Goal: Information Seeking & Learning: Learn about a topic

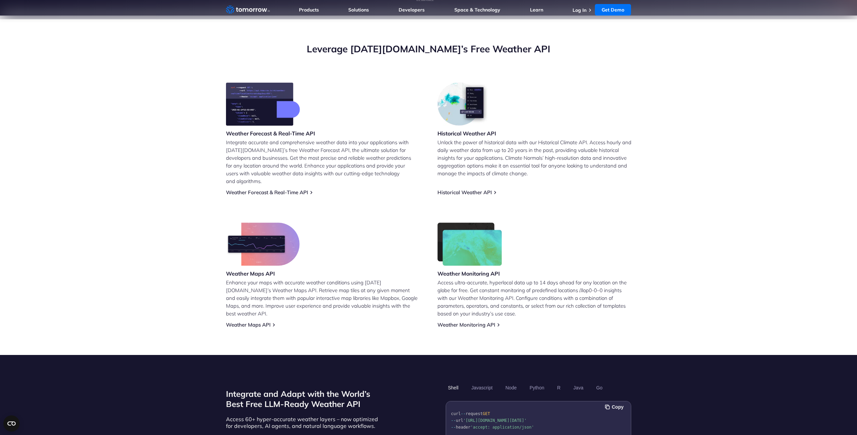
scroll to position [237, 0]
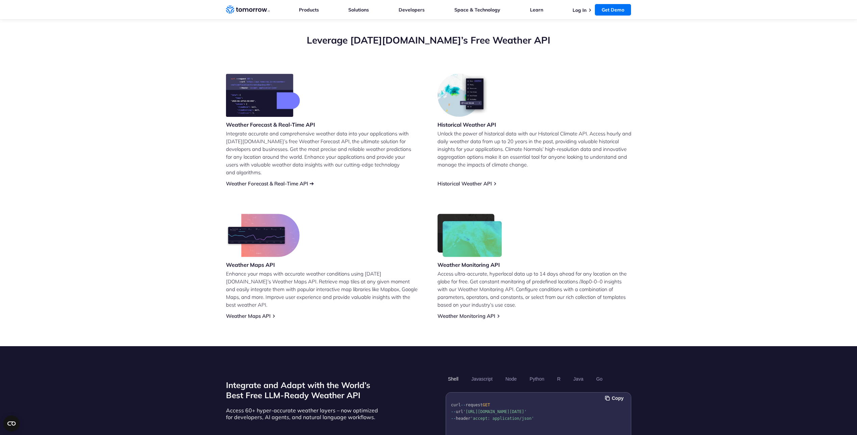
click at [282, 180] on link "Weather Forecast & Real-Time API" at bounding box center [267, 183] width 82 height 6
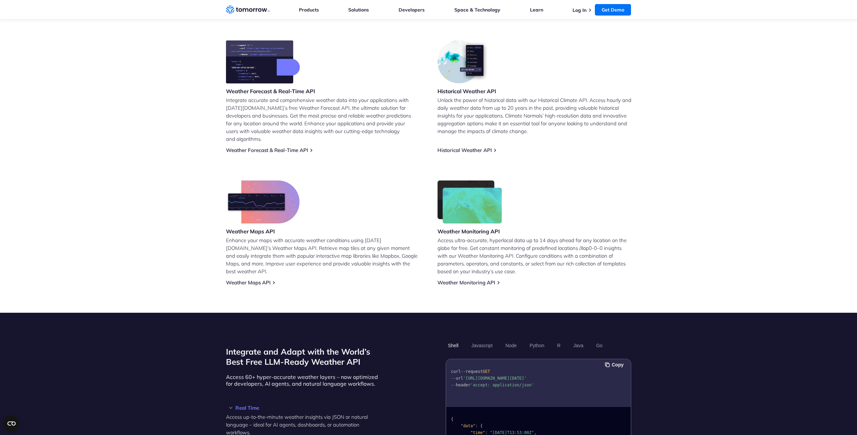
scroll to position [271, 0]
click at [291, 147] on link "Weather Forecast & Real-Time API" at bounding box center [267, 150] width 82 height 6
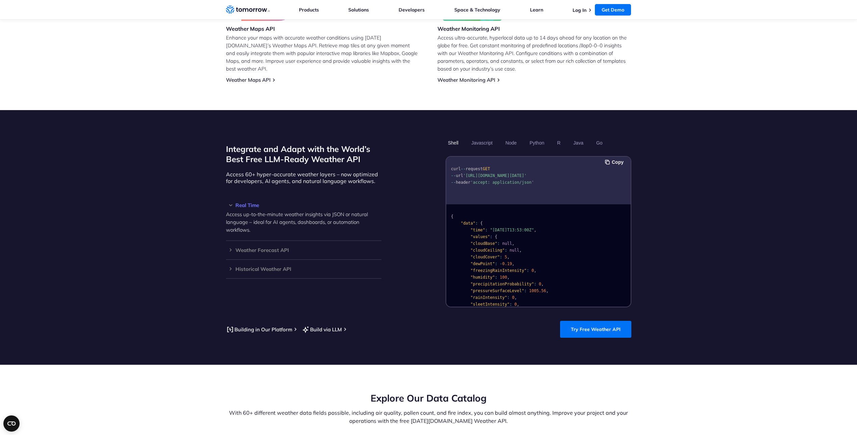
scroll to position [473, 0]
click at [268, 247] on h3 "Weather Forecast API" at bounding box center [303, 249] width 155 height 5
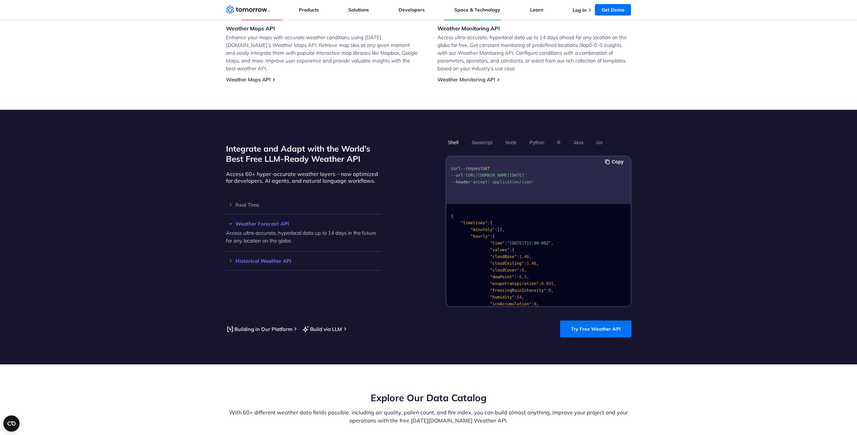
click at [268, 258] on h3 "Historical Weather API" at bounding box center [303, 260] width 155 height 5
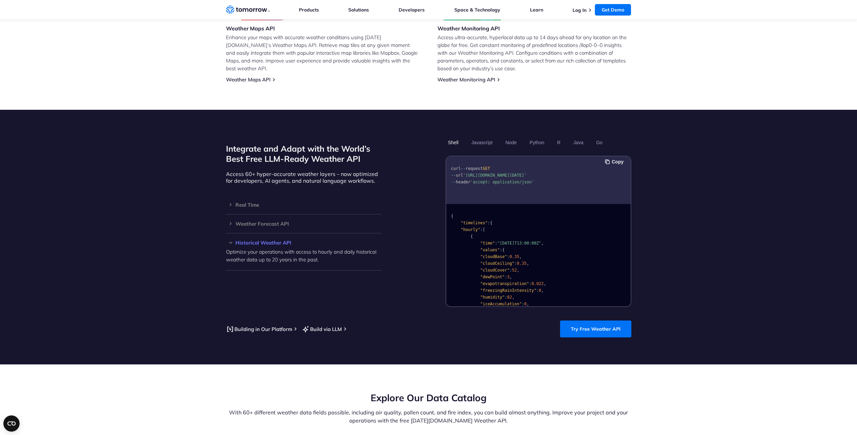
click at [269, 240] on h3 "Historical Weather API" at bounding box center [303, 242] width 155 height 5
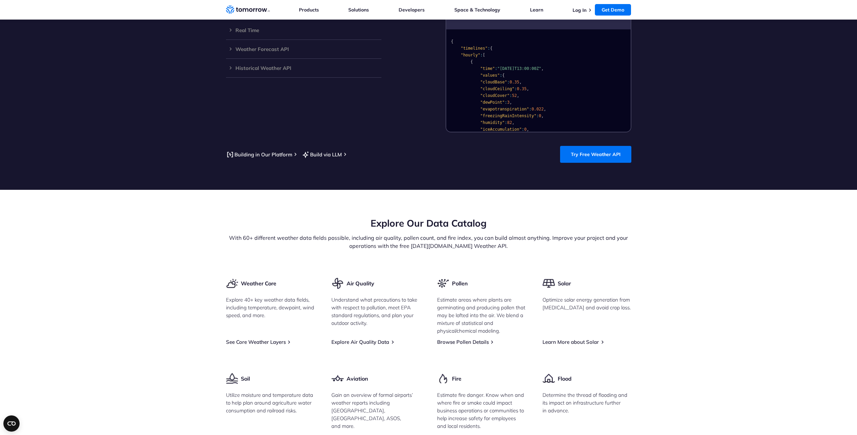
scroll to position [710, 0]
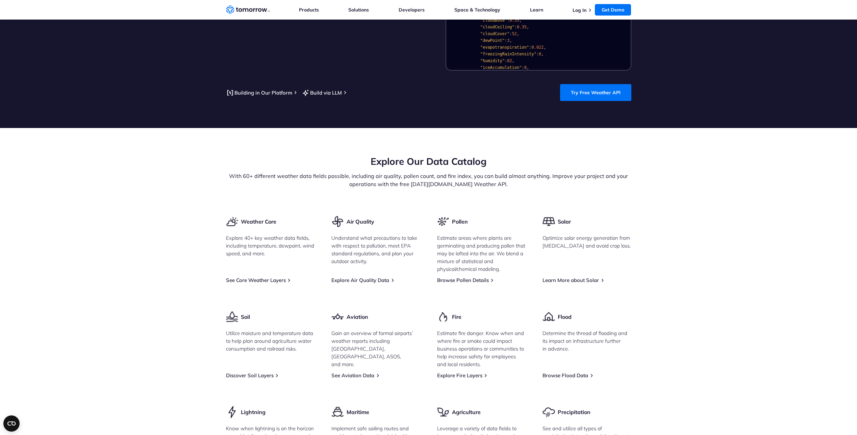
click at [375, 155] on h2 "Explore Our Data Catalog" at bounding box center [428, 161] width 405 height 13
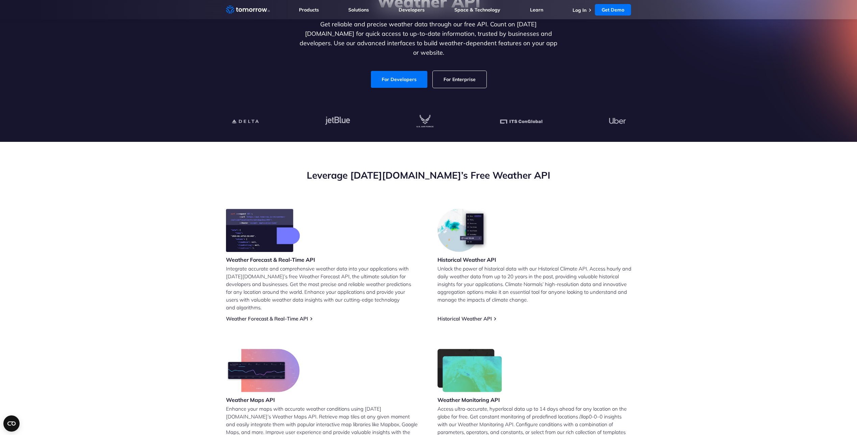
scroll to position [0, 0]
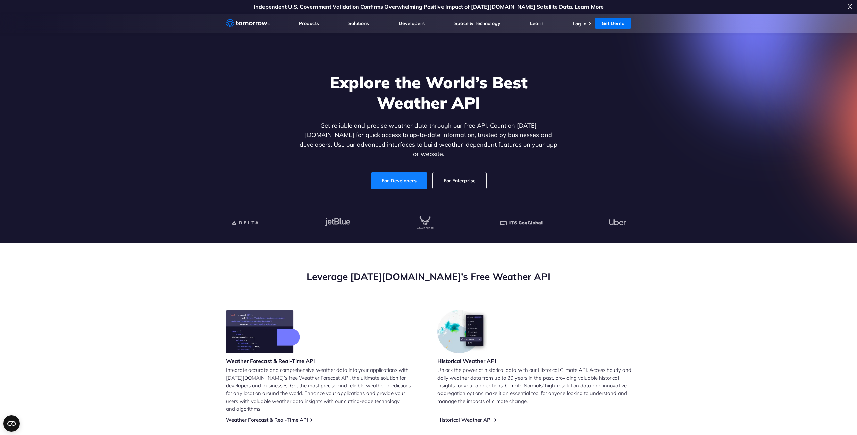
click at [400, 175] on link "For Developers" at bounding box center [399, 180] width 56 height 17
click at [456, 172] on link "For Enterprise" at bounding box center [460, 180] width 54 height 17
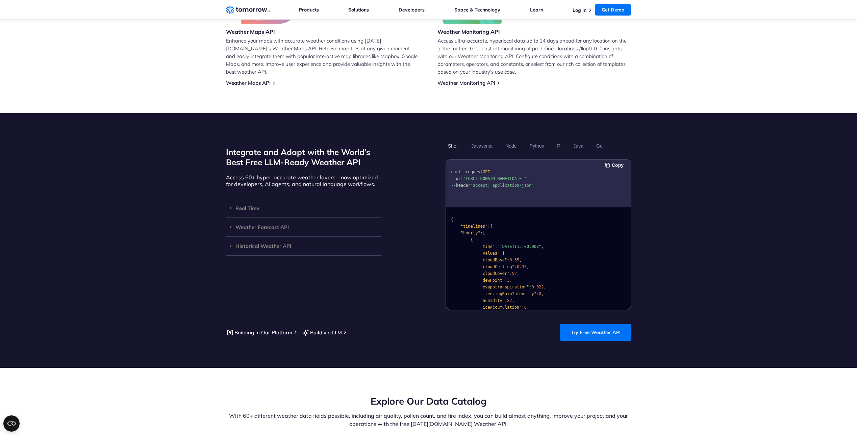
scroll to position [507, 0]
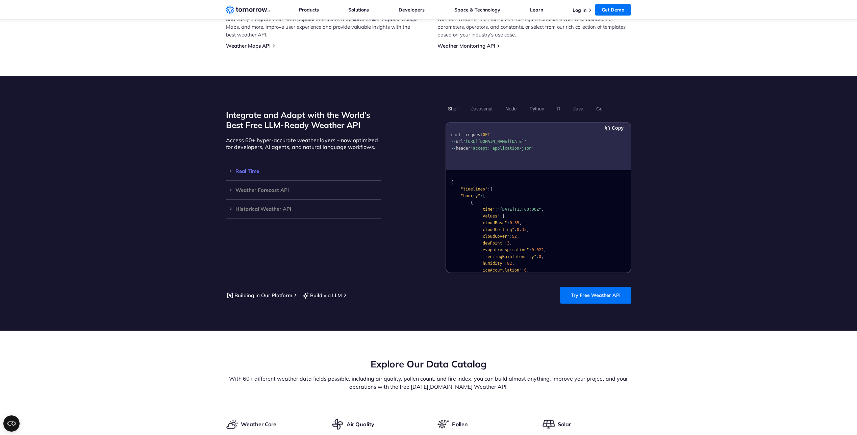
click at [254, 169] on h3 "Real Time" at bounding box center [303, 171] width 155 height 5
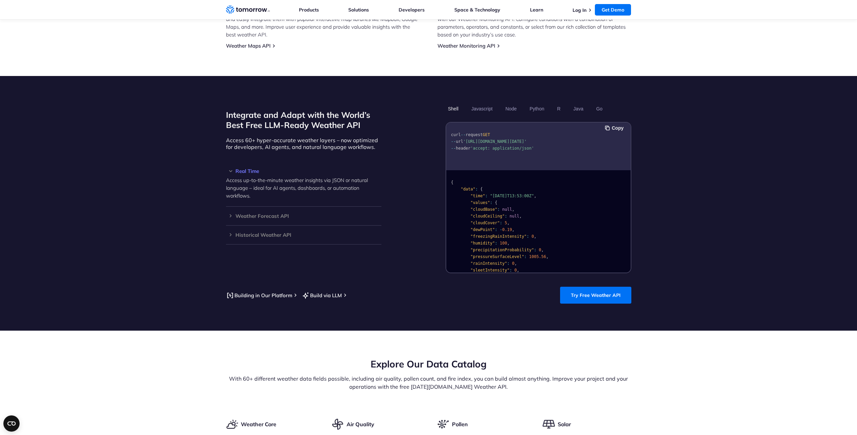
click at [248, 169] on h3 "Real Time" at bounding box center [303, 171] width 155 height 5
click at [256, 188] on h3 "Weather Forecast API" at bounding box center [303, 190] width 155 height 5
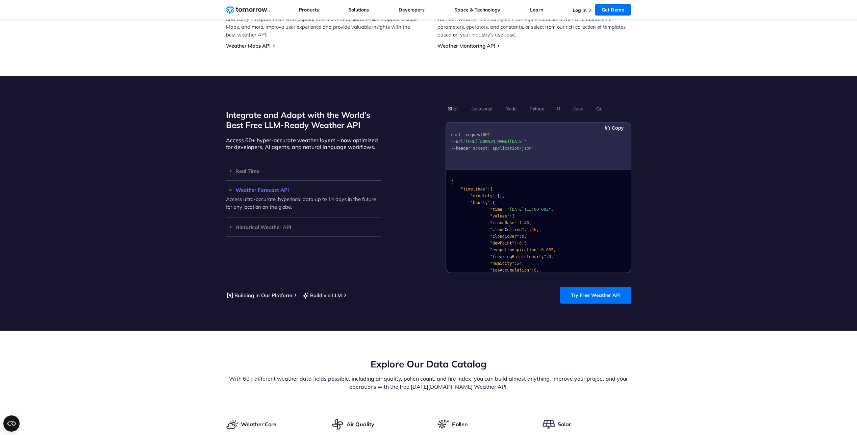
click at [258, 188] on h3 "Weather Forecast API" at bounding box center [303, 190] width 155 height 5
click at [256, 206] on h3 "Historical Weather API" at bounding box center [303, 208] width 155 height 5
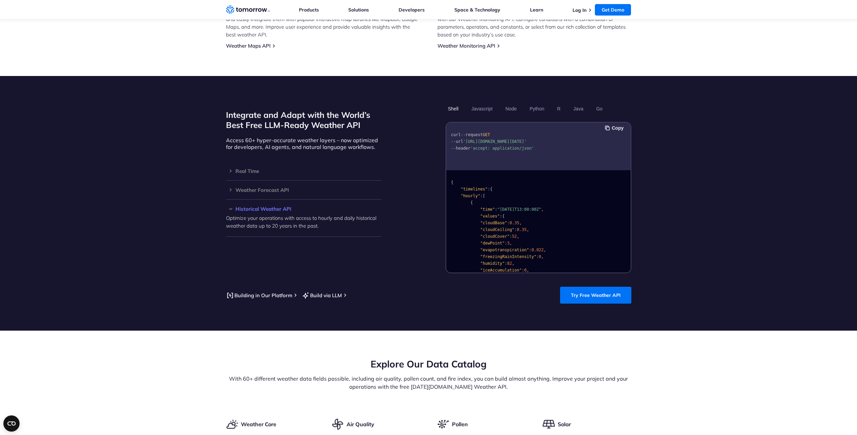
click at [261, 206] on h3 "Historical Weather API" at bounding box center [303, 208] width 155 height 5
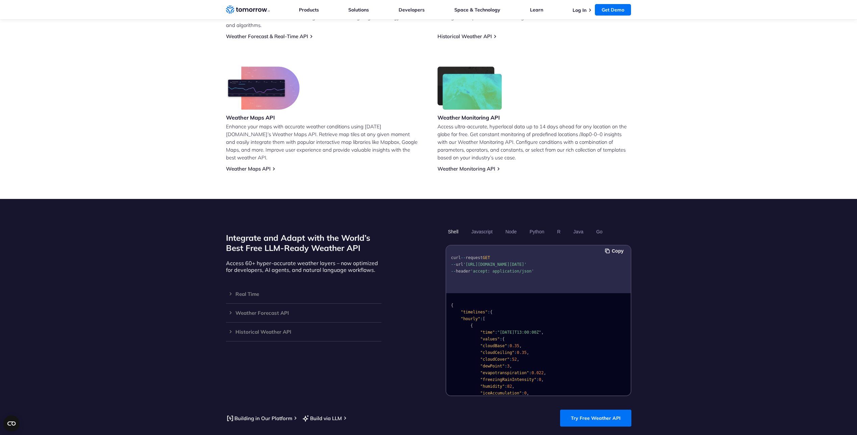
scroll to position [372, 0]
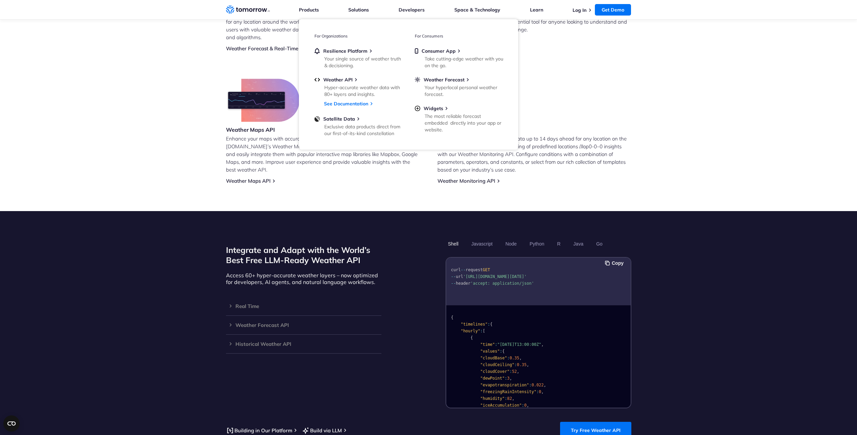
click at [257, 6] on icon "Weather Intelligence Solutions" at bounding box center [248, 9] width 44 height 8
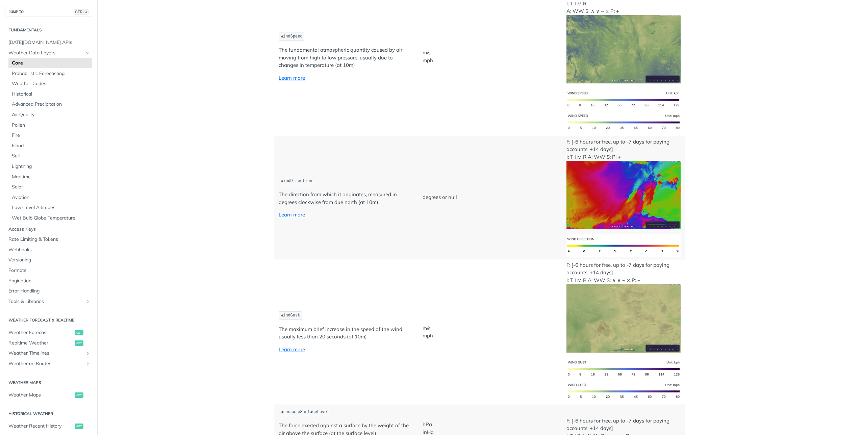
scroll to position [642, 0]
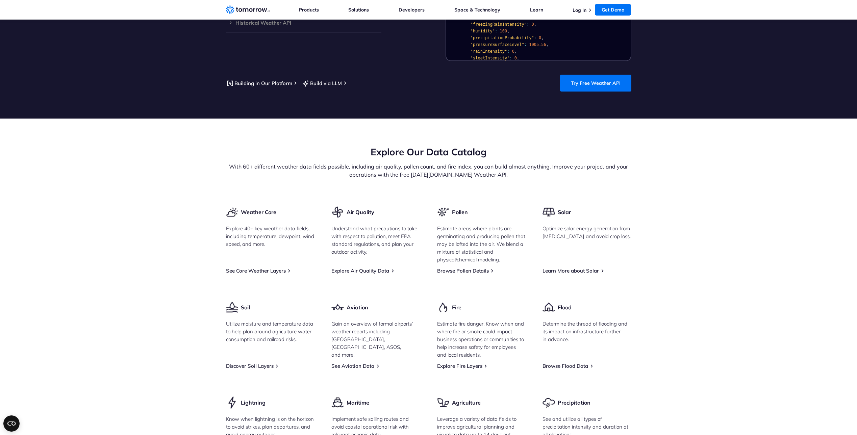
scroll to position [778, 0]
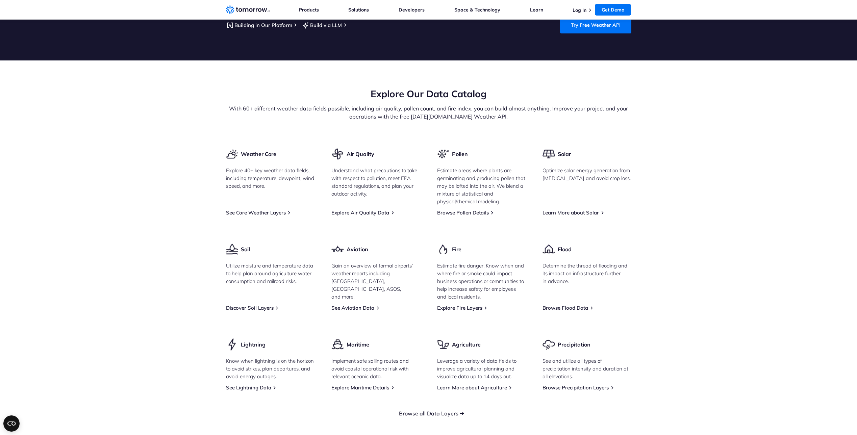
click at [448, 410] on link "Browse all Data Layers" at bounding box center [428, 413] width 59 height 7
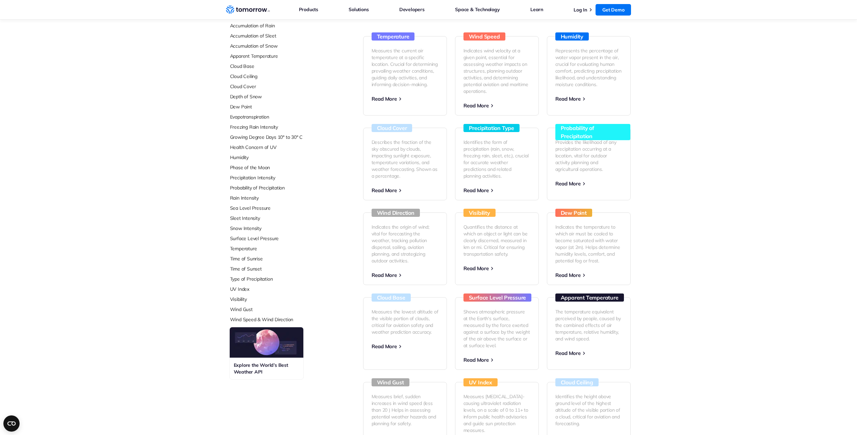
scroll to position [135, 0]
